Goal: Transaction & Acquisition: Purchase product/service

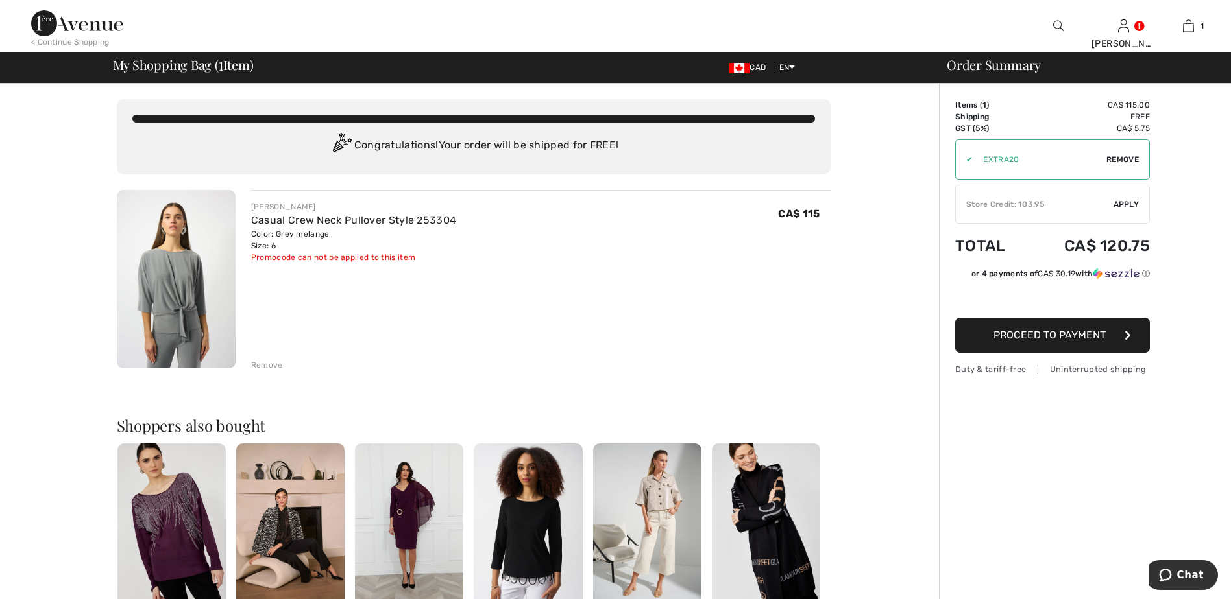
click at [1116, 158] on span "Remove" at bounding box center [1122, 160] width 32 height 12
click at [1024, 162] on input "TEXT" at bounding box center [1035, 159] width 158 height 39
type input "LIVE10"
click at [1126, 160] on span "Apply" at bounding box center [1126, 160] width 26 height 12
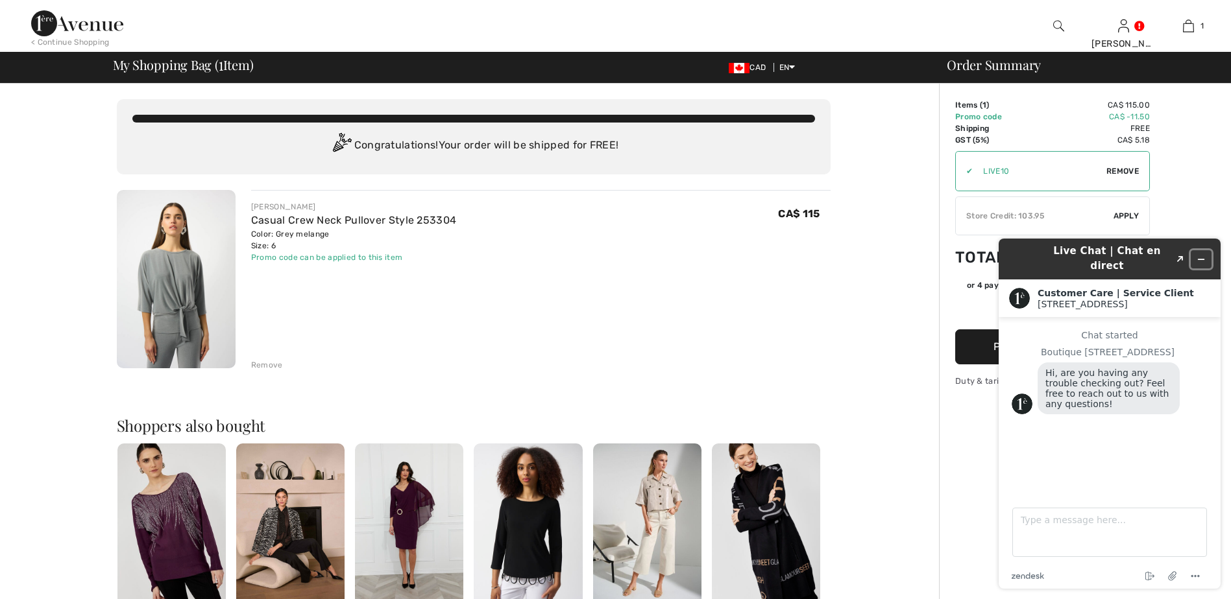
click at [1196, 255] on icon "Minimize widget" at bounding box center [1200, 259] width 9 height 9
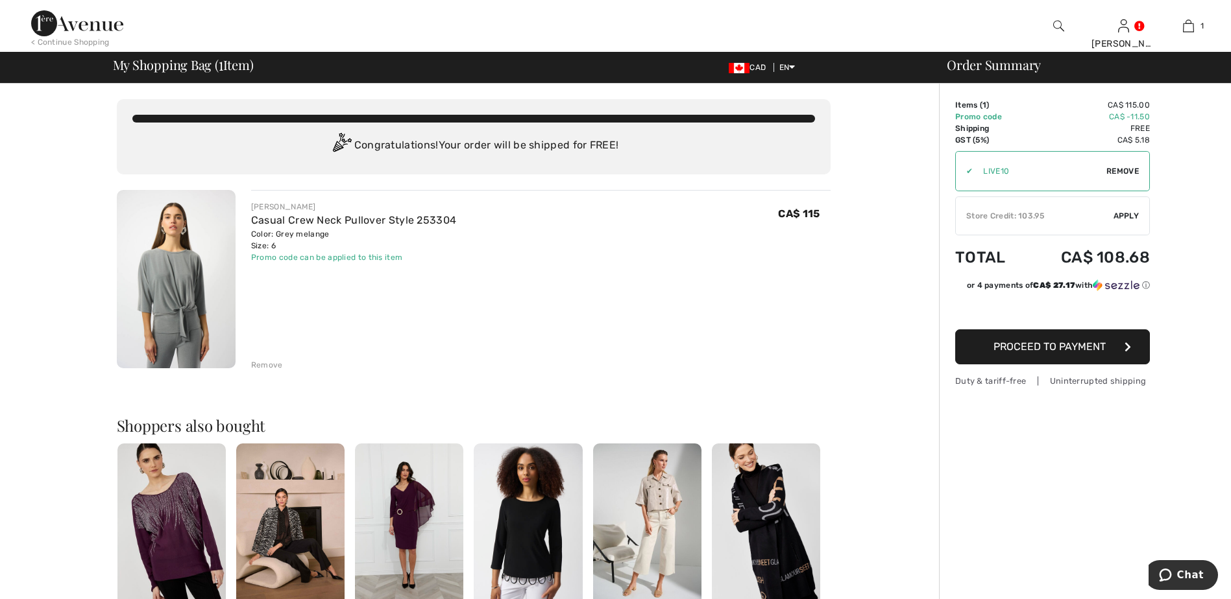
click at [1133, 213] on span "Apply" at bounding box center [1126, 216] width 26 height 12
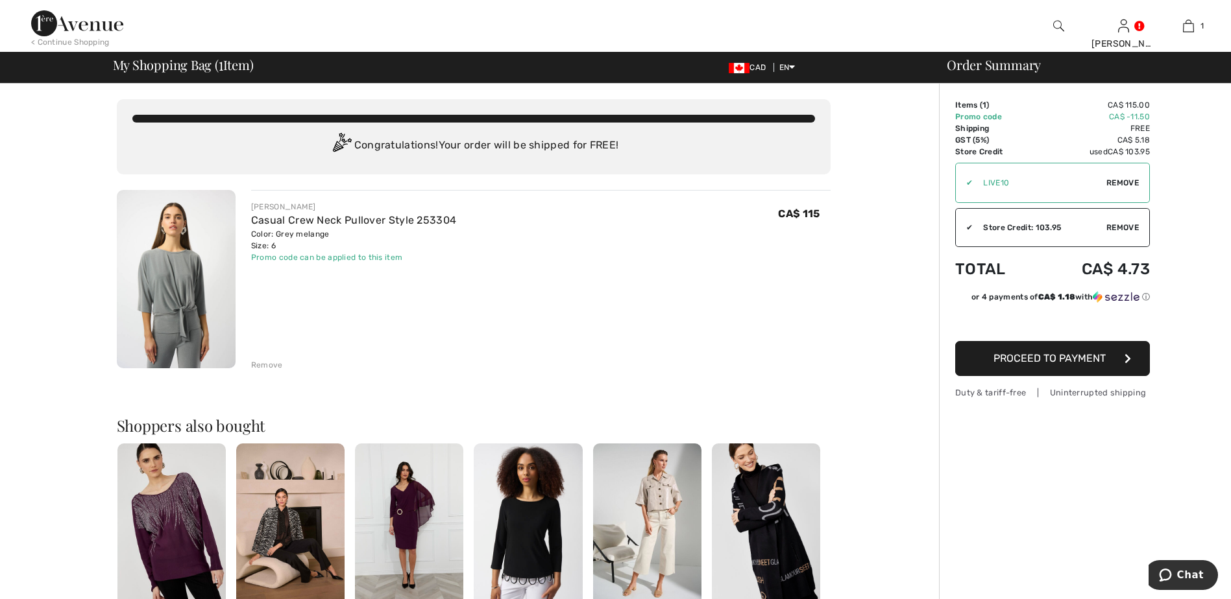
click at [1072, 360] on span "Proceed to Payment" at bounding box center [1049, 358] width 112 height 12
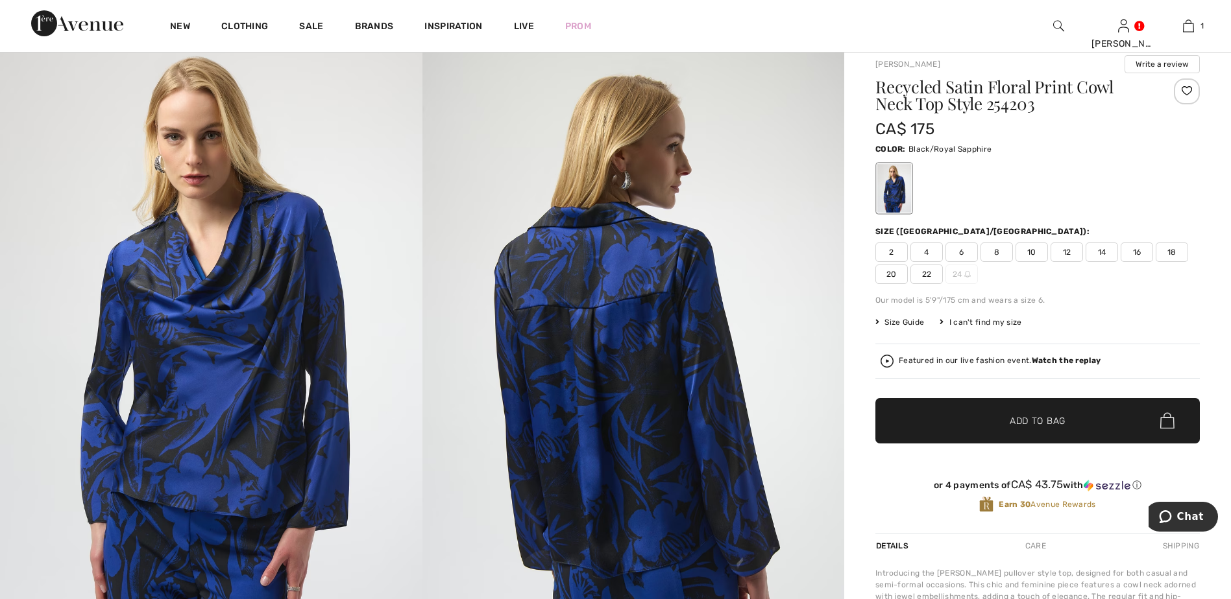
scroll to position [130, 0]
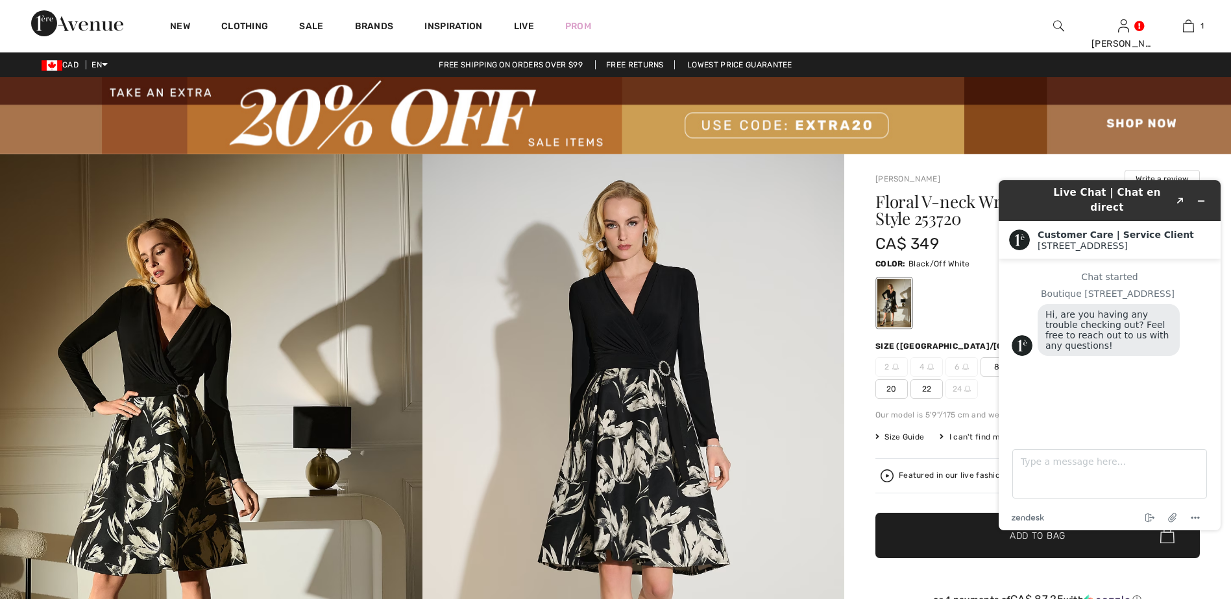
click at [670, 305] on img at bounding box center [633, 470] width 422 height 633
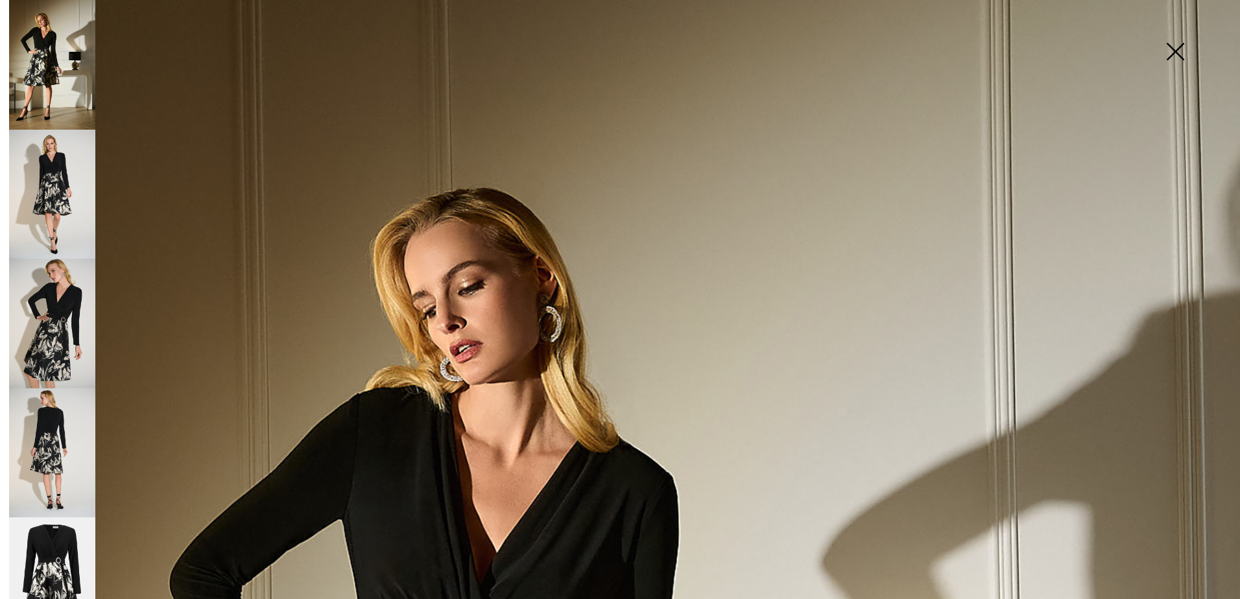
click at [1176, 55] on img at bounding box center [1175, 52] width 65 height 67
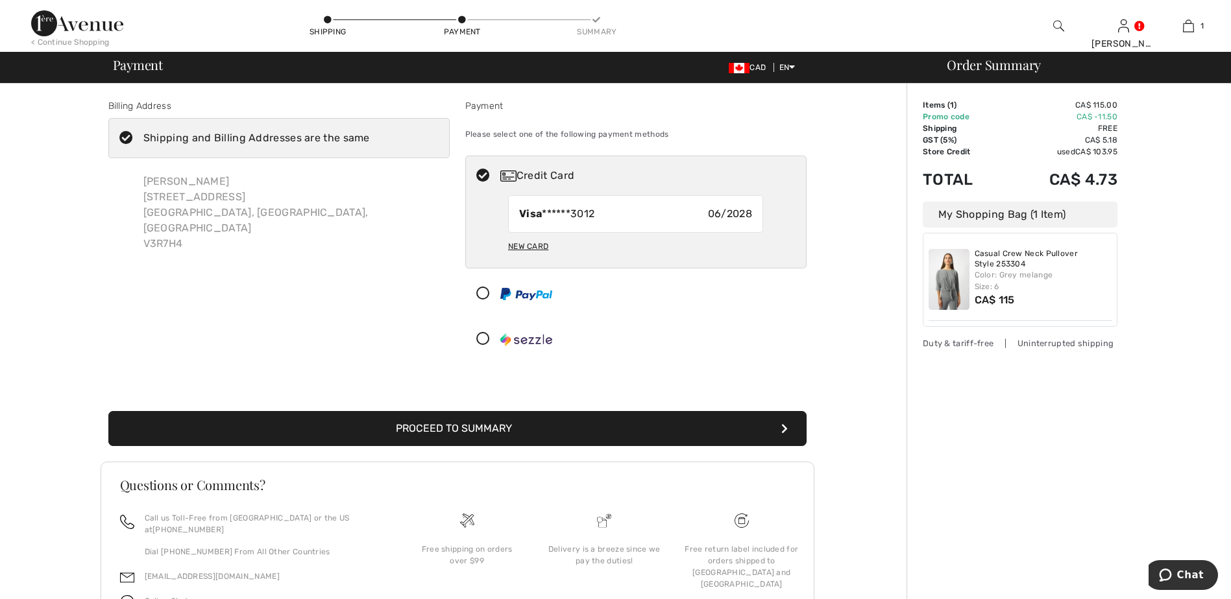
click at [454, 429] on button "Proceed to Summary" at bounding box center [457, 428] width 698 height 35
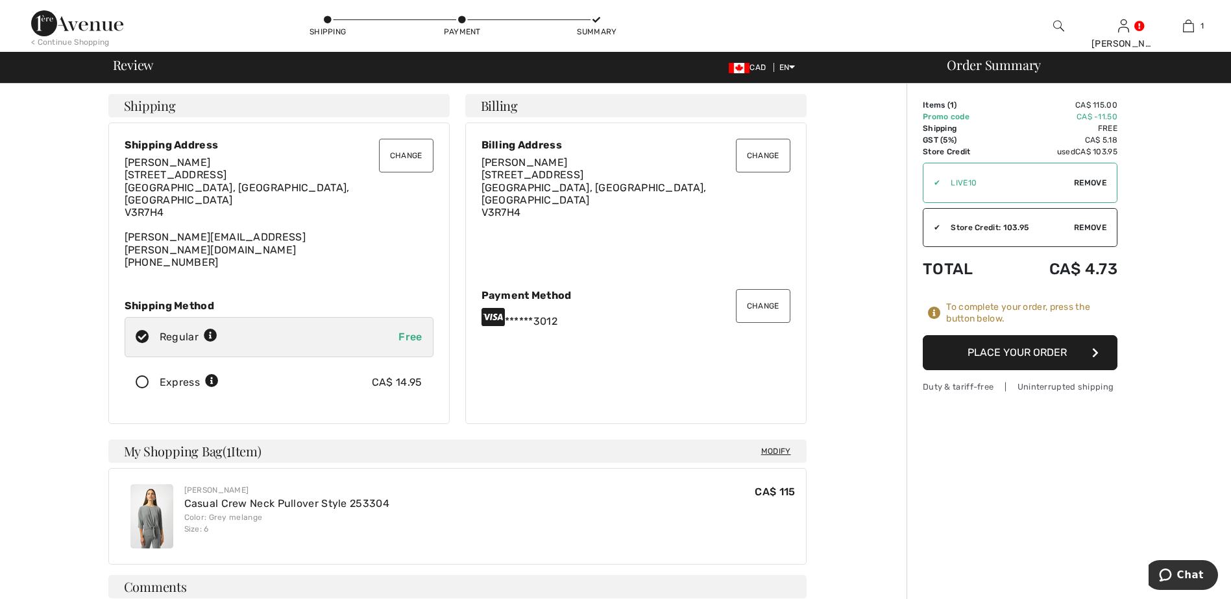
click at [1021, 354] on button "Place Your Order" at bounding box center [1020, 352] width 195 height 35
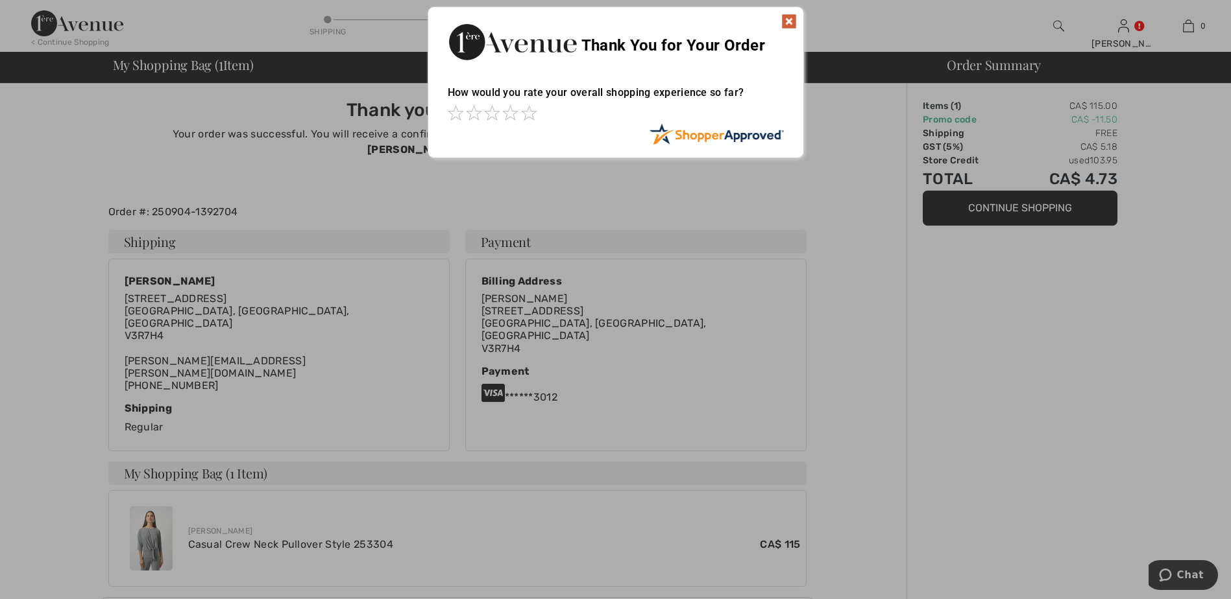
click at [790, 20] on img at bounding box center [789, 22] width 16 height 16
